Goal: Navigation & Orientation: Find specific page/section

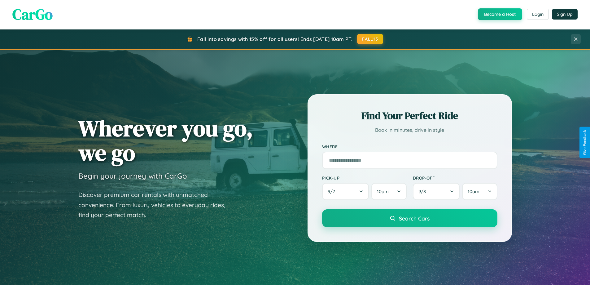
scroll to position [426, 0]
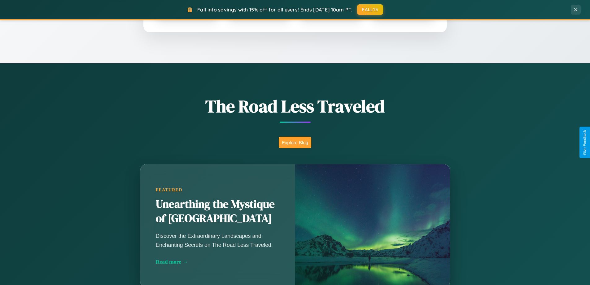
click at [295, 142] on button "Explore Blog" at bounding box center [295, 142] width 33 height 11
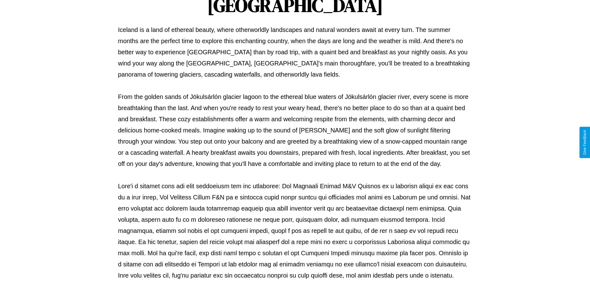
scroll to position [201, 0]
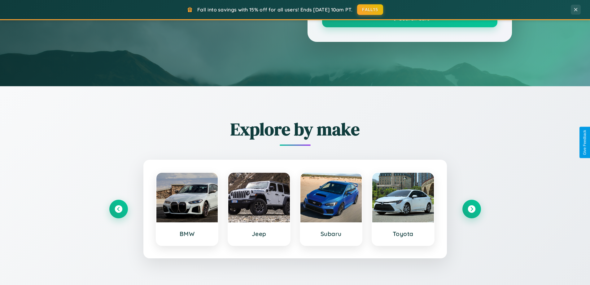
scroll to position [426, 0]
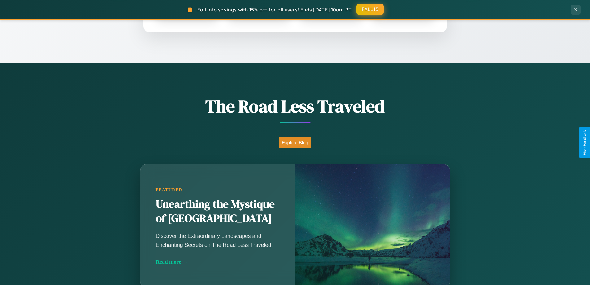
click at [371, 9] on button "FALL15" at bounding box center [370, 9] width 27 height 11
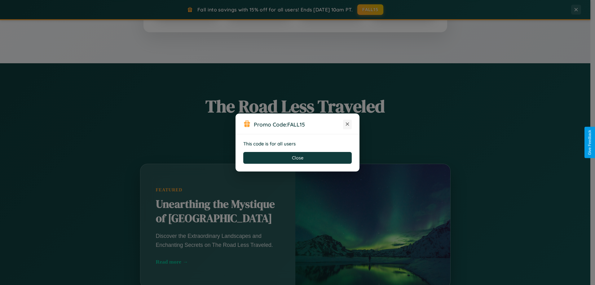
click at [347, 124] on icon at bounding box center [347, 124] width 6 height 6
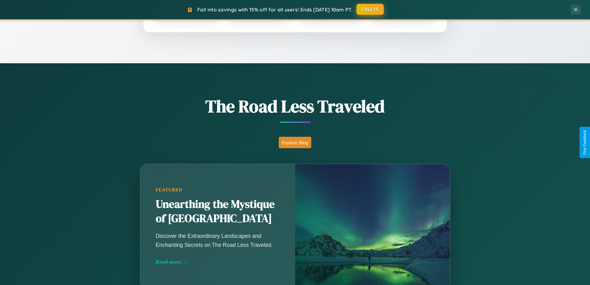
click at [371, 9] on button "FALL15" at bounding box center [370, 9] width 27 height 11
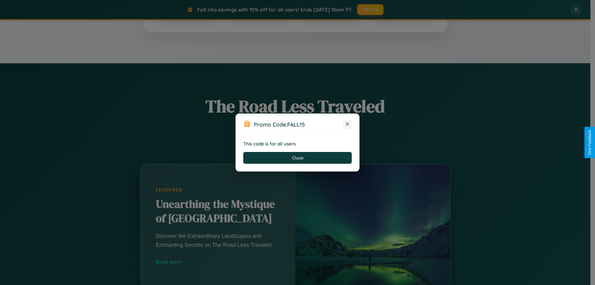
click at [347, 124] on icon at bounding box center [347, 124] width 6 height 6
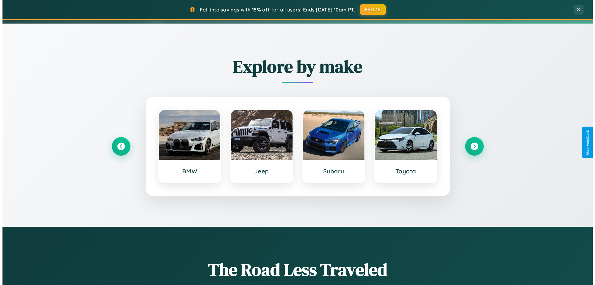
scroll to position [0, 0]
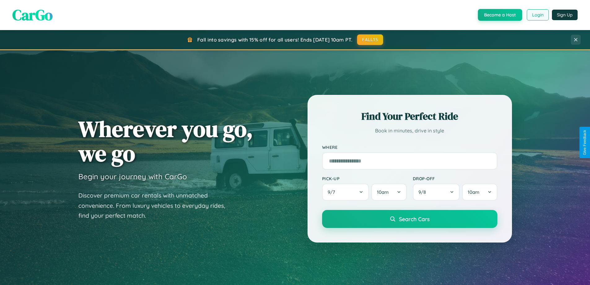
click at [538, 15] on button "Login" at bounding box center [538, 14] width 22 height 11
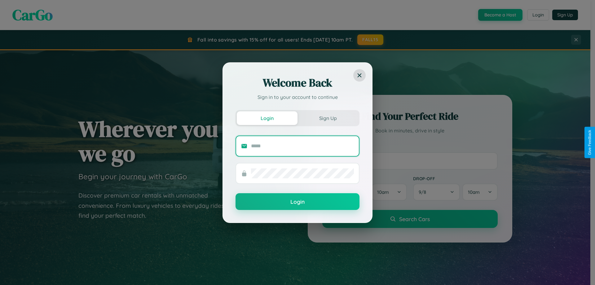
click at [302, 146] on input "text" at bounding box center [302, 146] width 103 height 10
type input "**********"
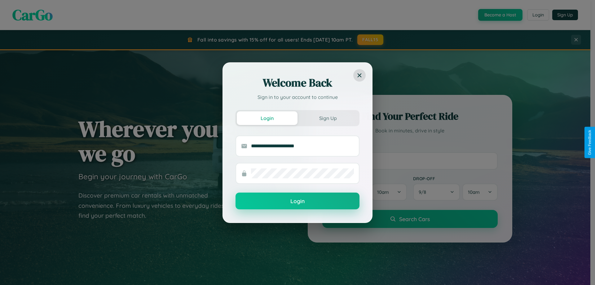
click at [298, 201] on button "Login" at bounding box center [298, 200] width 124 height 17
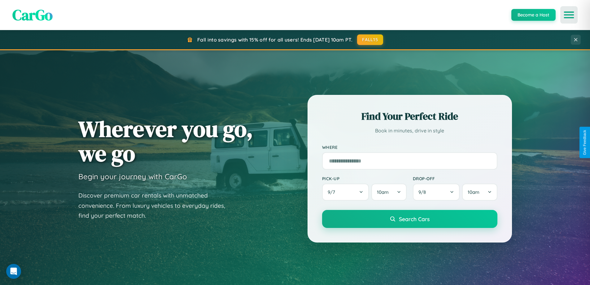
click at [569, 15] on icon "Open menu" at bounding box center [569, 15] width 9 height 6
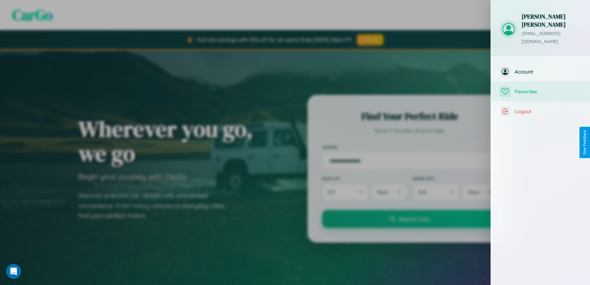
click at [541, 88] on span "Favorites" at bounding box center [548, 91] width 66 height 6
